Goal: Task Accomplishment & Management: Use online tool/utility

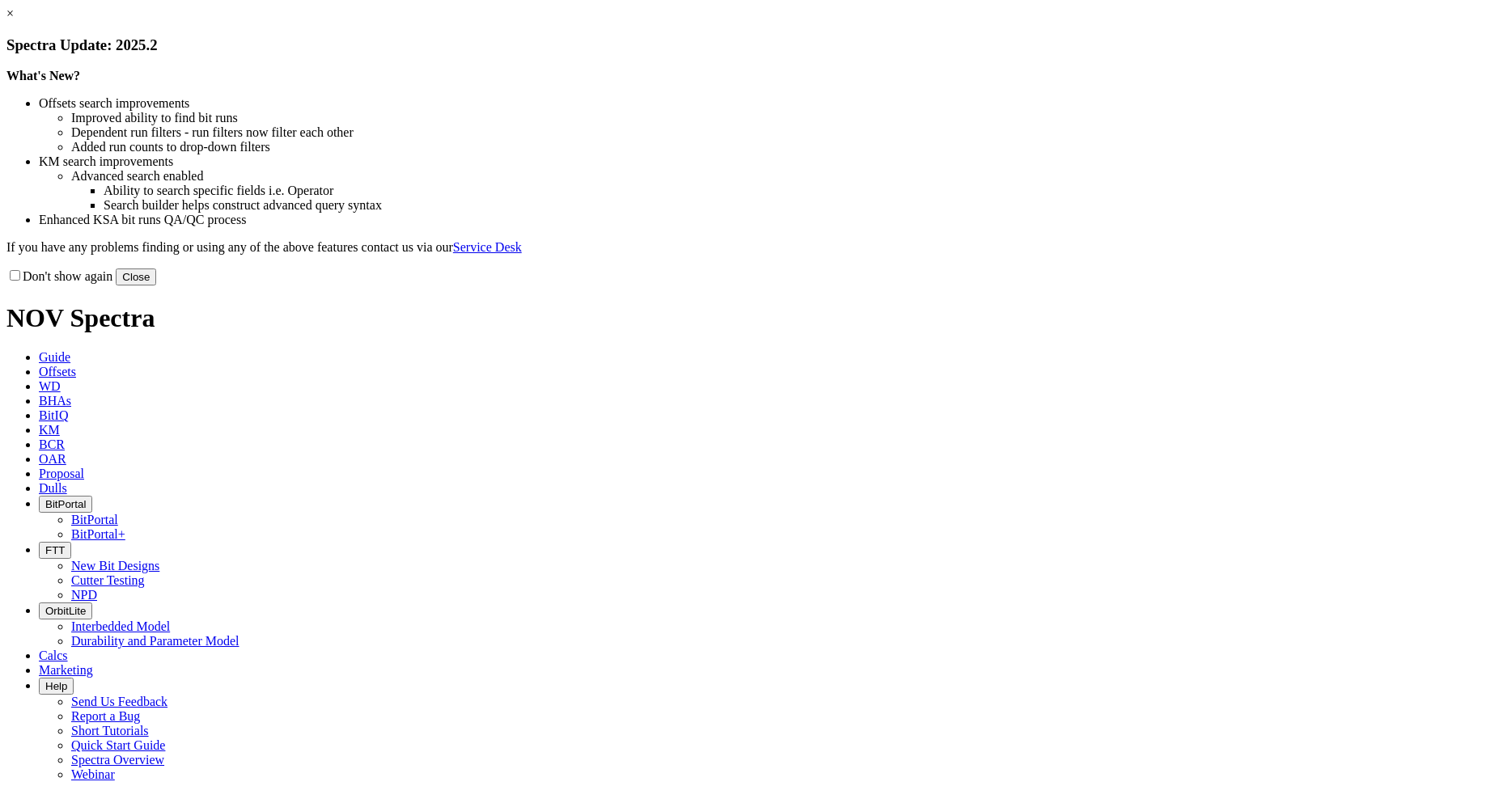
click at [156, 286] on button "Close" at bounding box center [136, 277] width 40 height 17
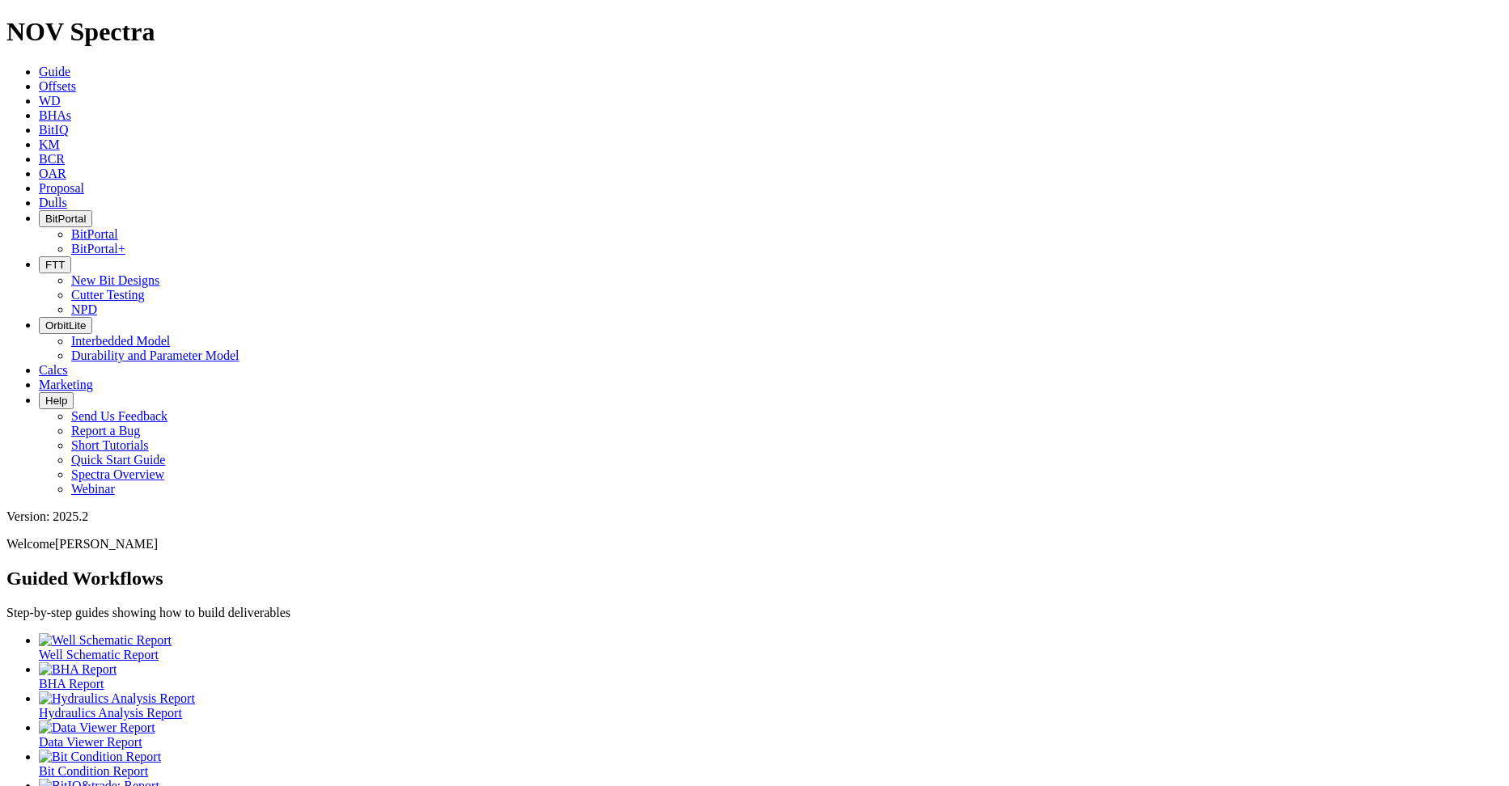
click at [71, 256] on button "FTT" at bounding box center [55, 264] width 32 height 17
click at [97, 303] on link "NPD" at bounding box center [84, 310] width 26 height 14
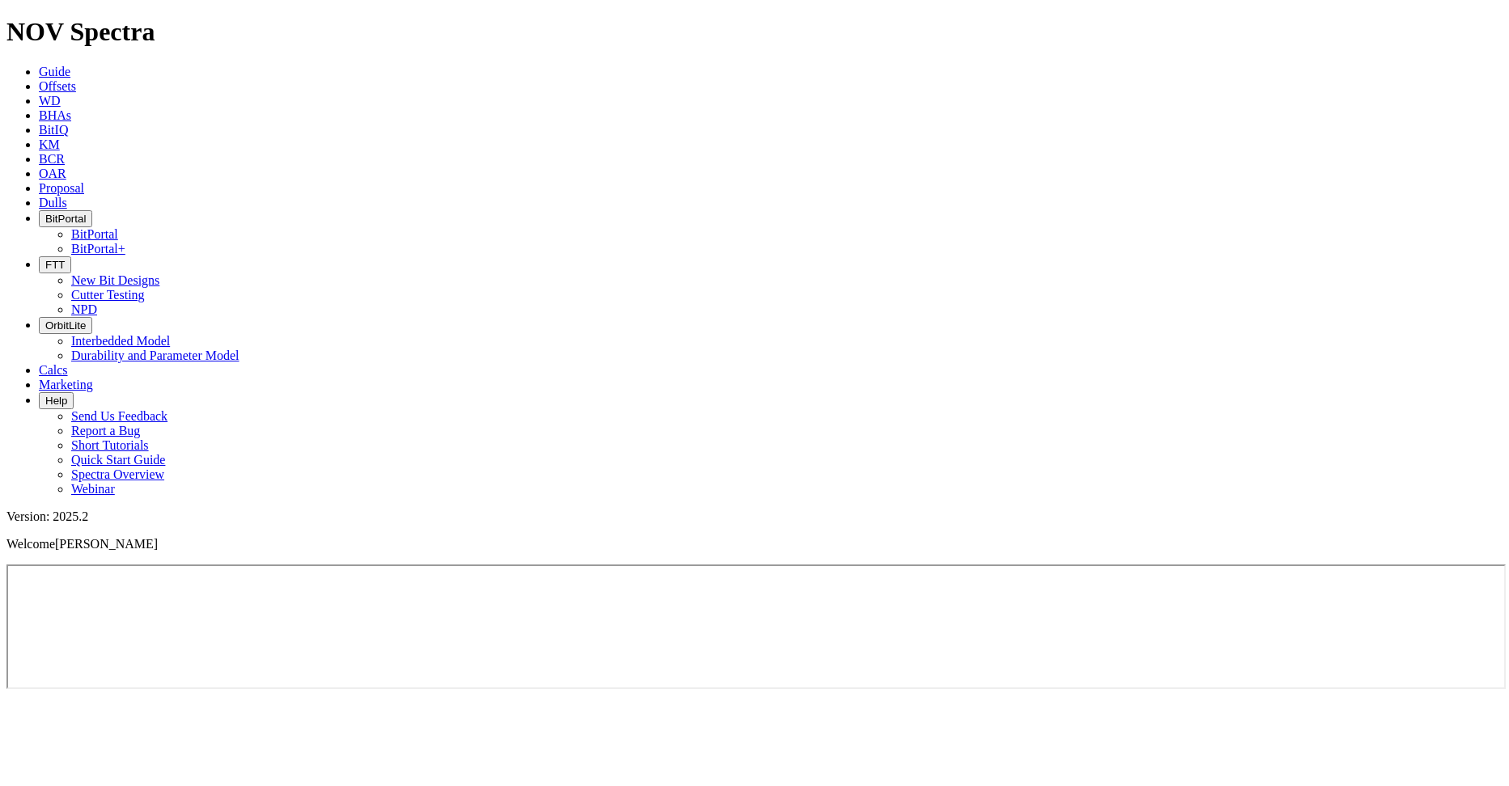
click at [65, 259] on span "FTT" at bounding box center [54, 265] width 19 height 12
click at [159, 273] on link "New Bit Designs" at bounding box center [115, 280] width 88 height 14
click at [65, 259] on span "FTT" at bounding box center [54, 265] width 19 height 12
click at [145, 288] on link "Cutter Testing" at bounding box center [108, 295] width 74 height 14
click at [45, 259] on icon "button" at bounding box center [45, 265] width 0 height 12
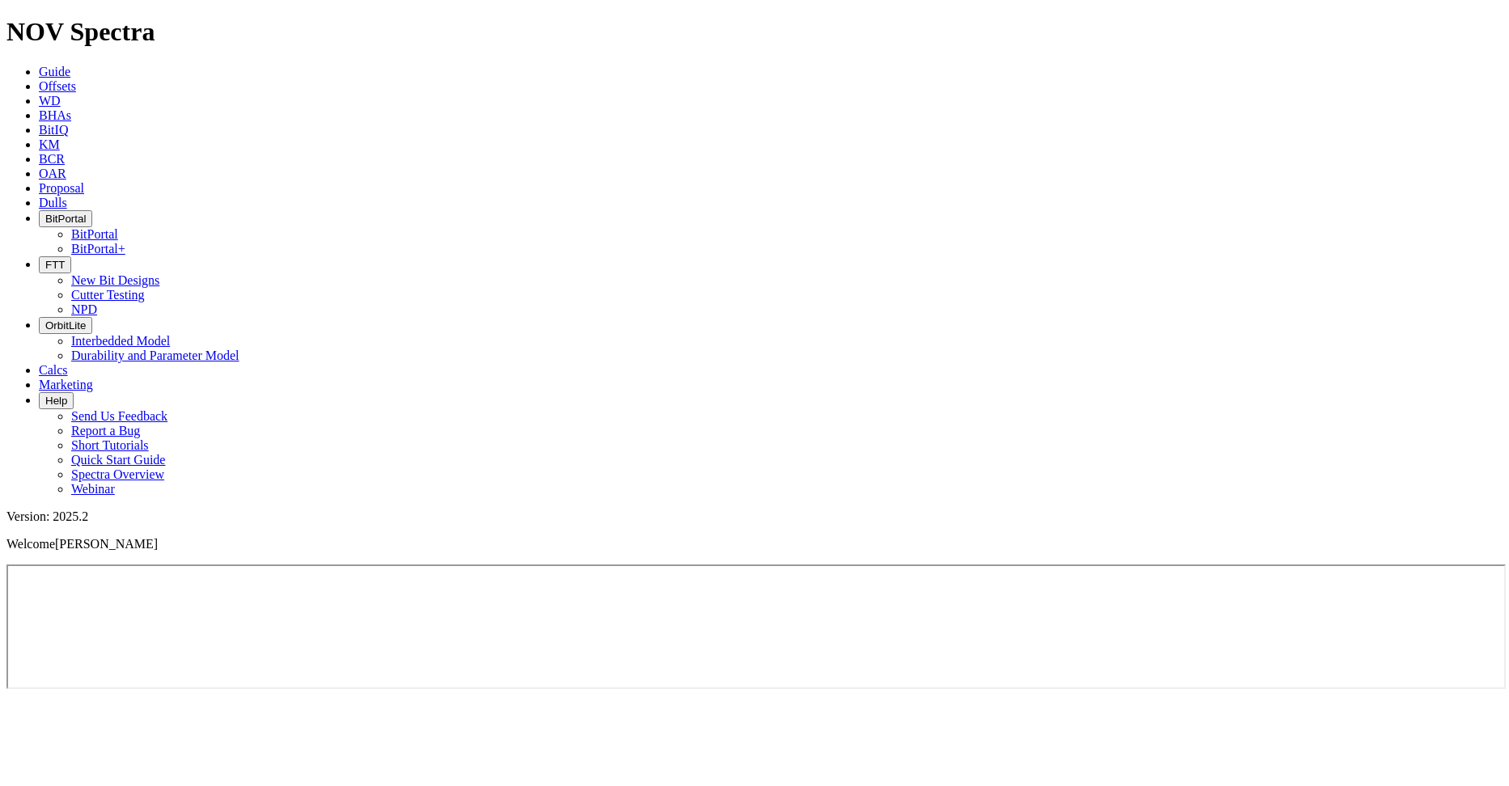
click at [97, 303] on link "NPD" at bounding box center [84, 310] width 26 height 14
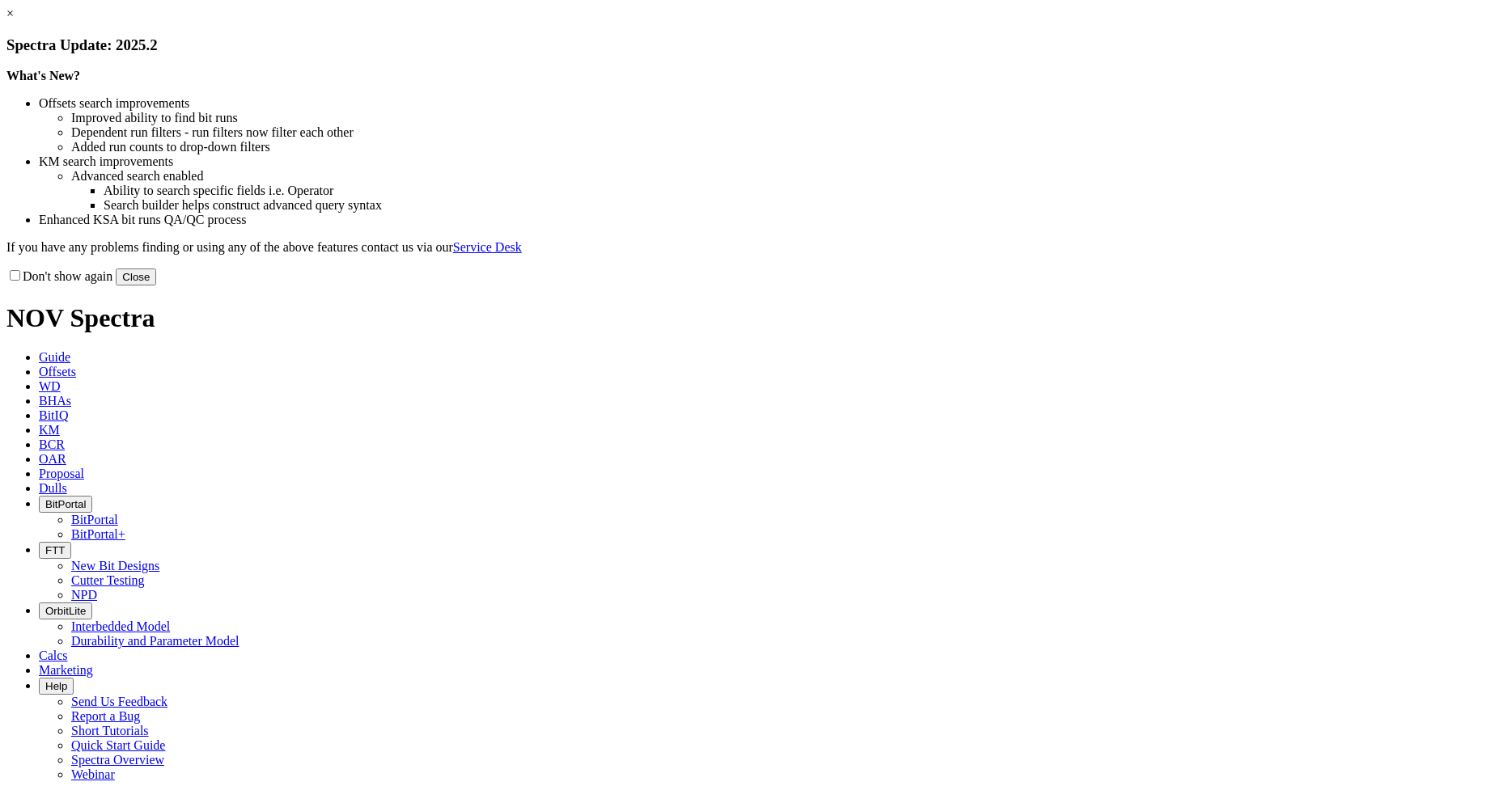
click at [156, 286] on button "Close" at bounding box center [136, 277] width 40 height 17
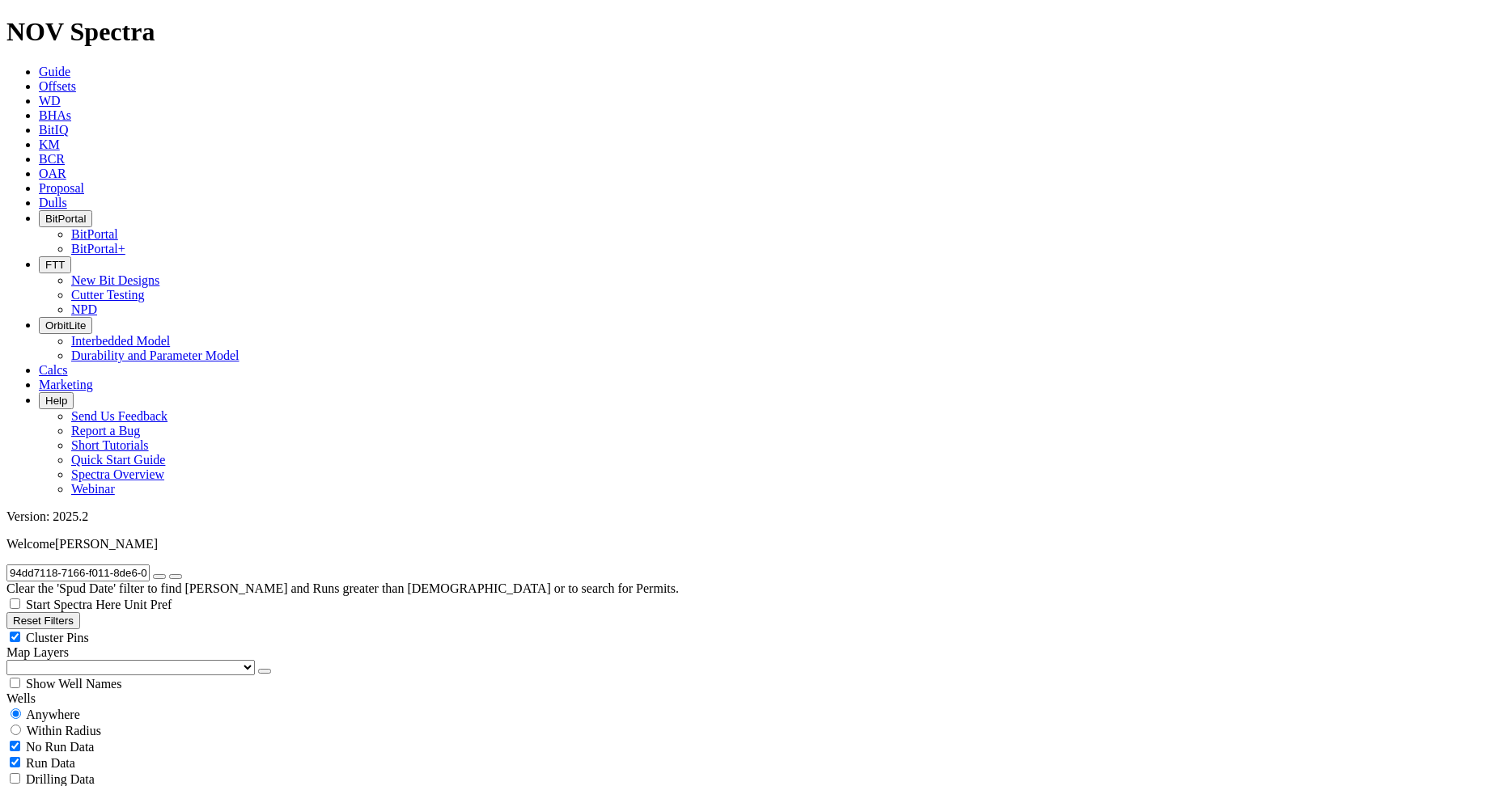
click at [45, 213] on icon "button" at bounding box center [45, 219] width 0 height 12
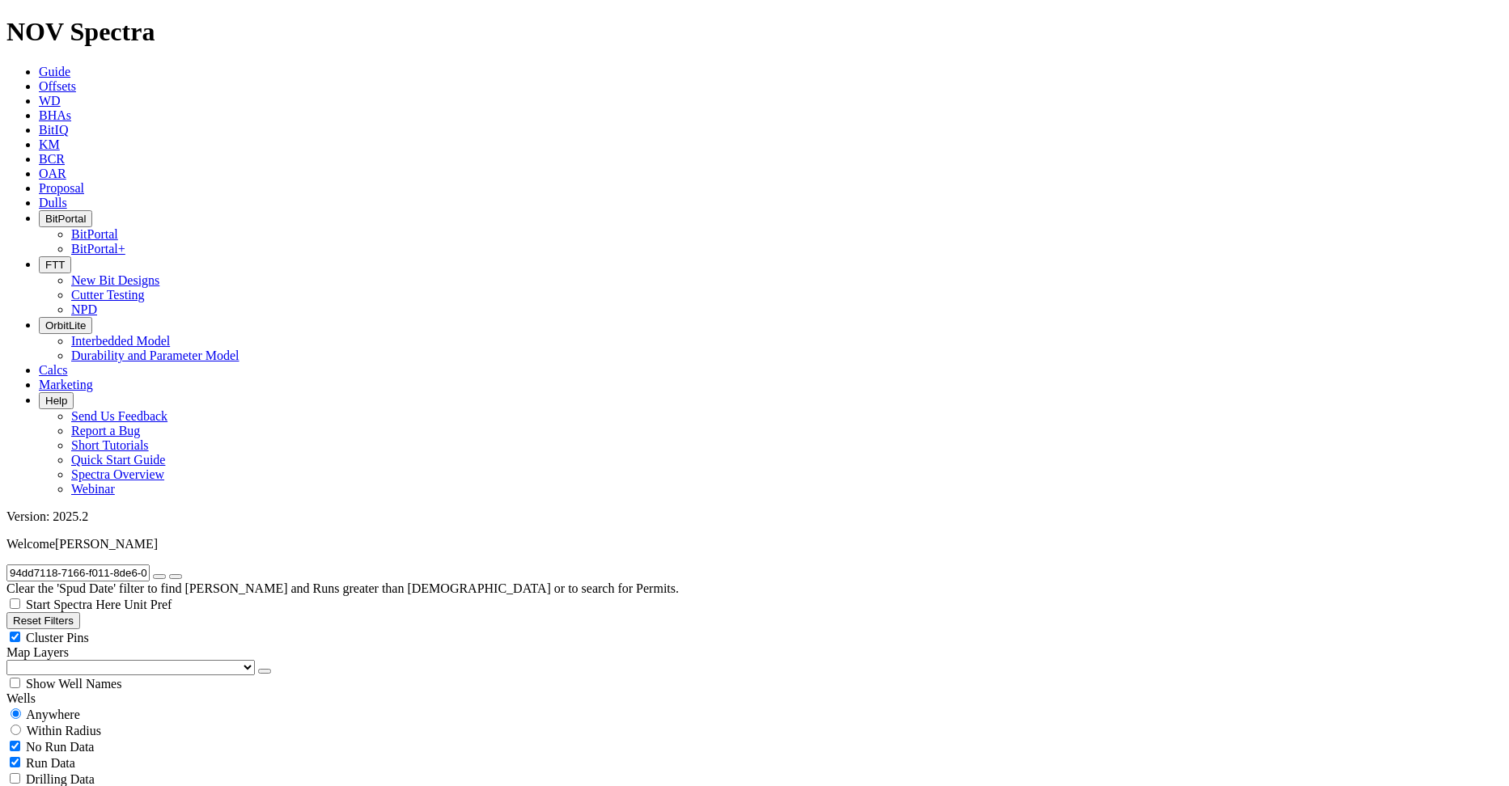
click at [118, 227] on link "BitPortal" at bounding box center [94, 234] width 47 height 14
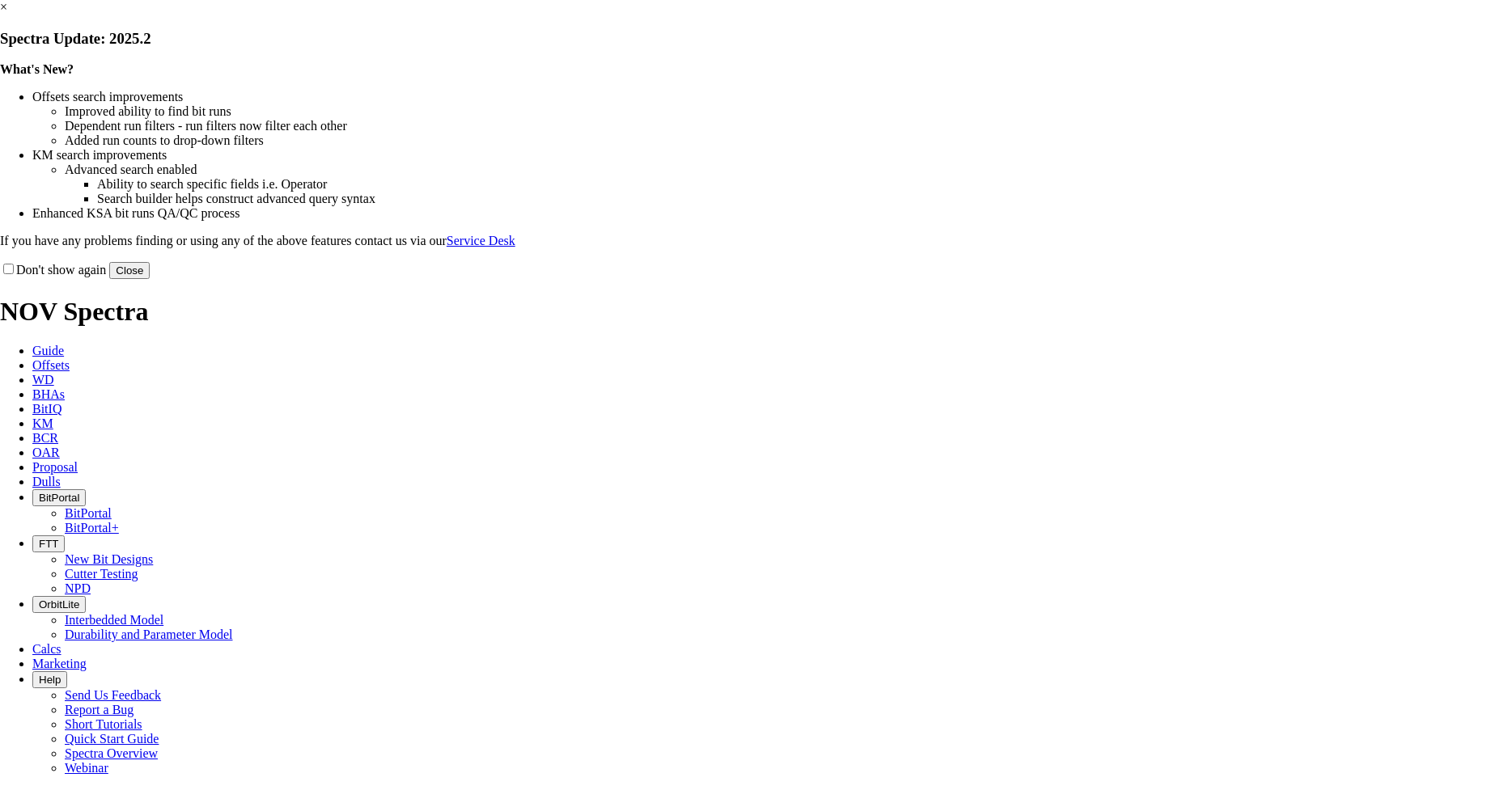
click at [150, 279] on button "Close" at bounding box center [129, 270] width 40 height 17
